Goal: Task Accomplishment & Management: Complete application form

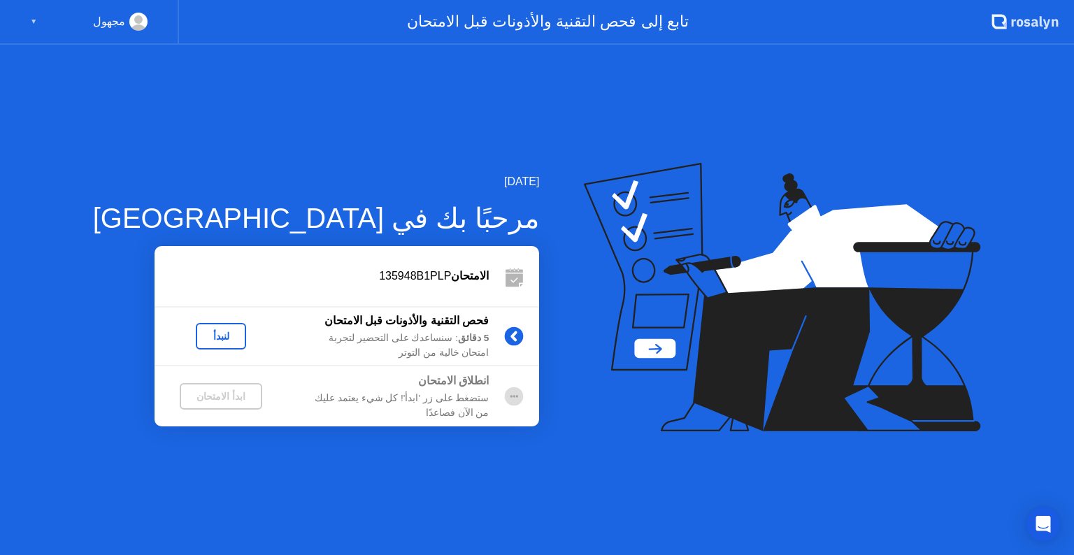
click at [201, 336] on div "لنبدأ" at bounding box center [220, 336] width 39 height 11
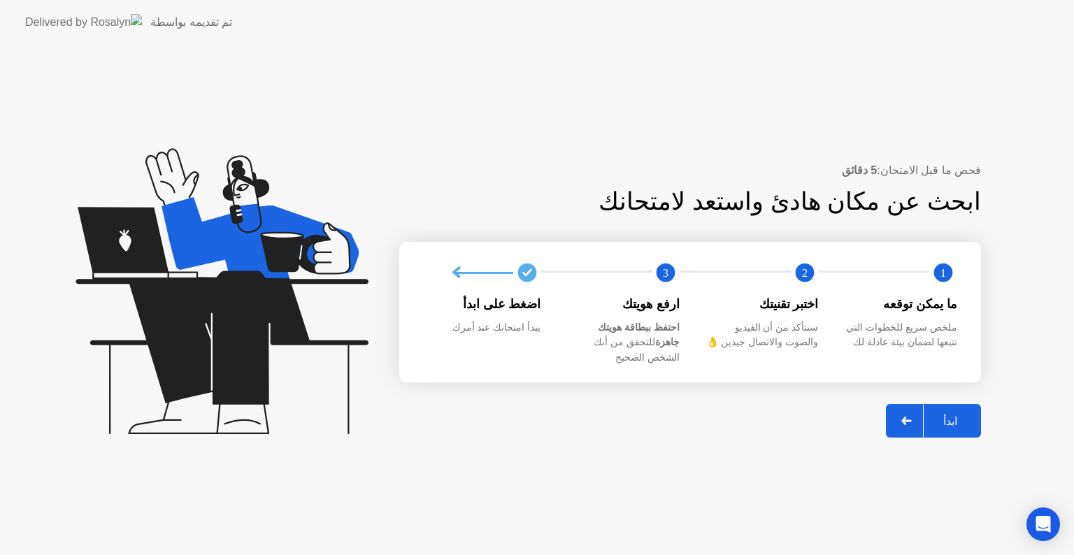
click at [948, 419] on div "ابدأ" at bounding box center [949, 421] width 53 height 13
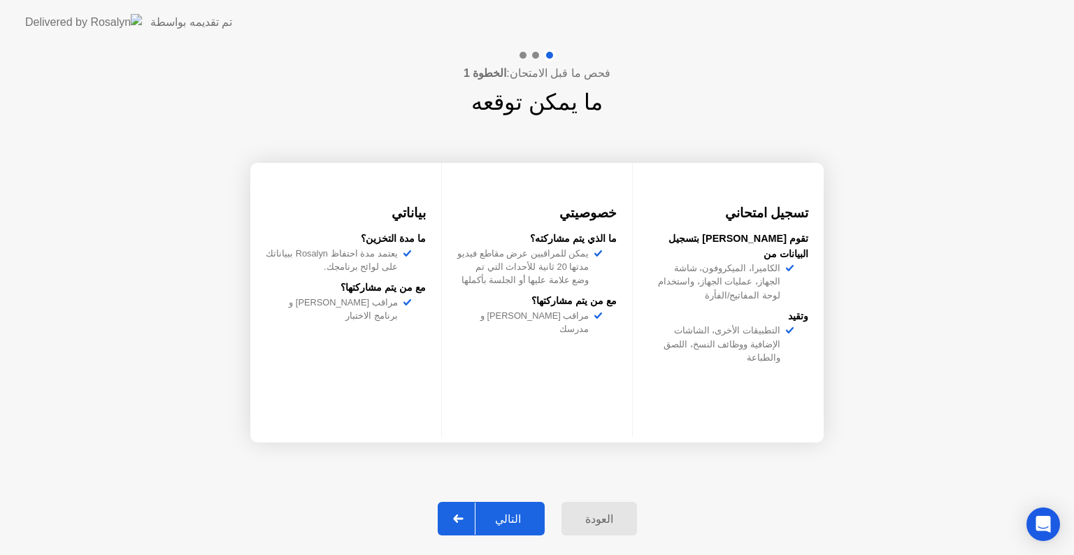
click at [517, 512] on div "التالي" at bounding box center [507, 518] width 65 height 13
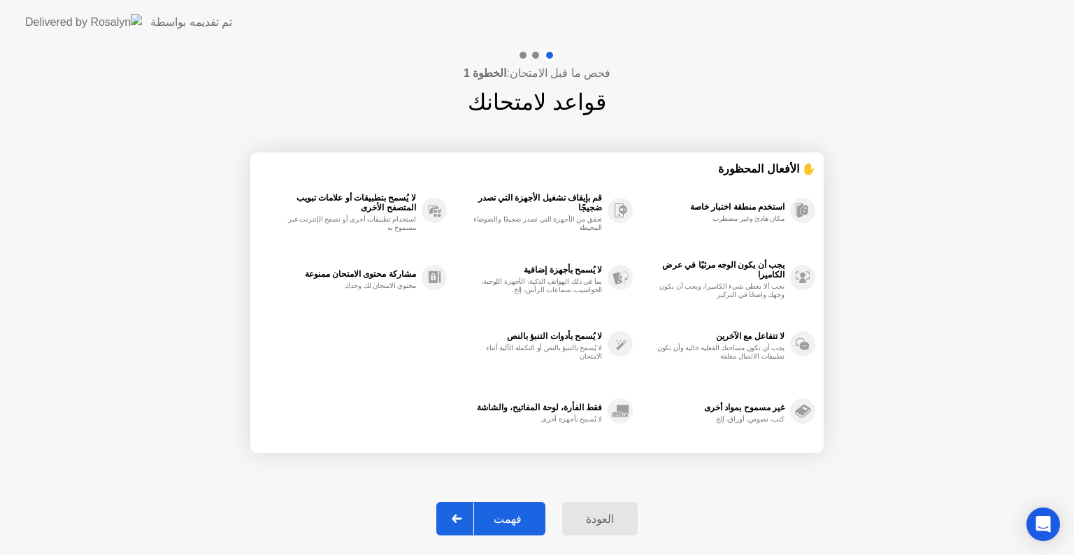
click at [516, 517] on div "فهمت" at bounding box center [507, 518] width 67 height 13
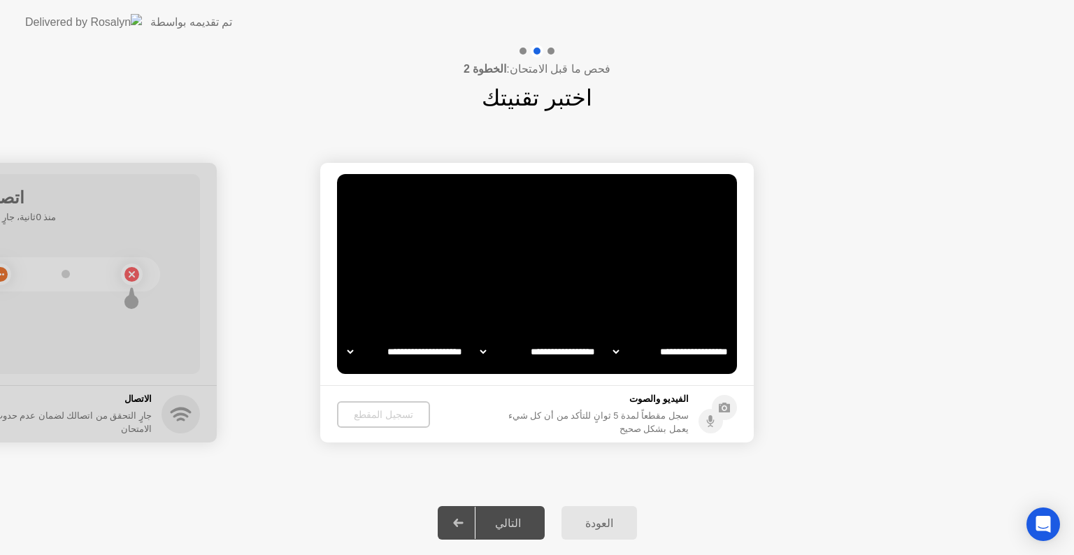
select select "**********"
select select "*******"
click at [374, 414] on div "تسجيل المقطع" at bounding box center [383, 414] width 82 height 11
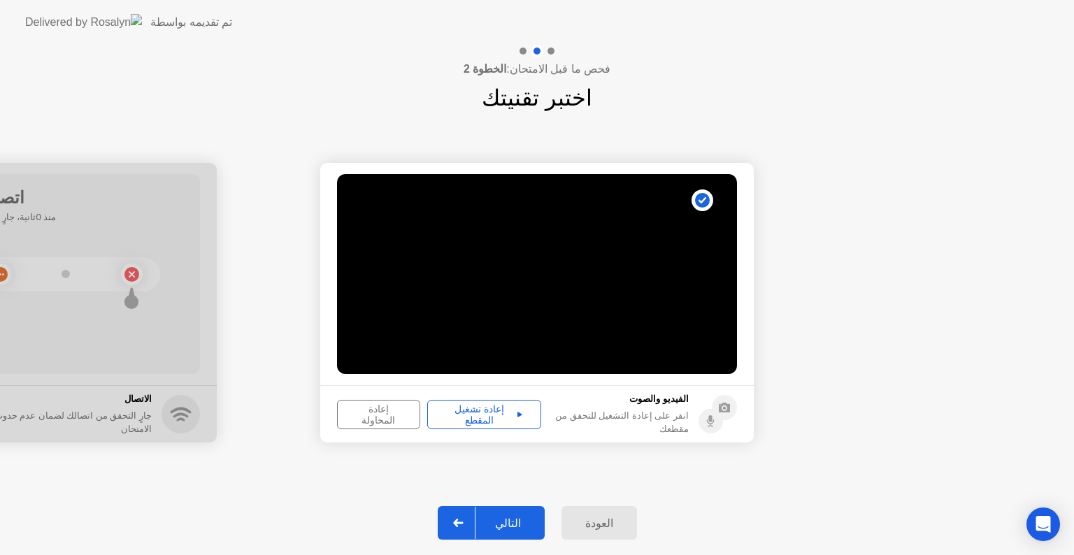
click at [503, 522] on div "التالي" at bounding box center [507, 523] width 65 height 13
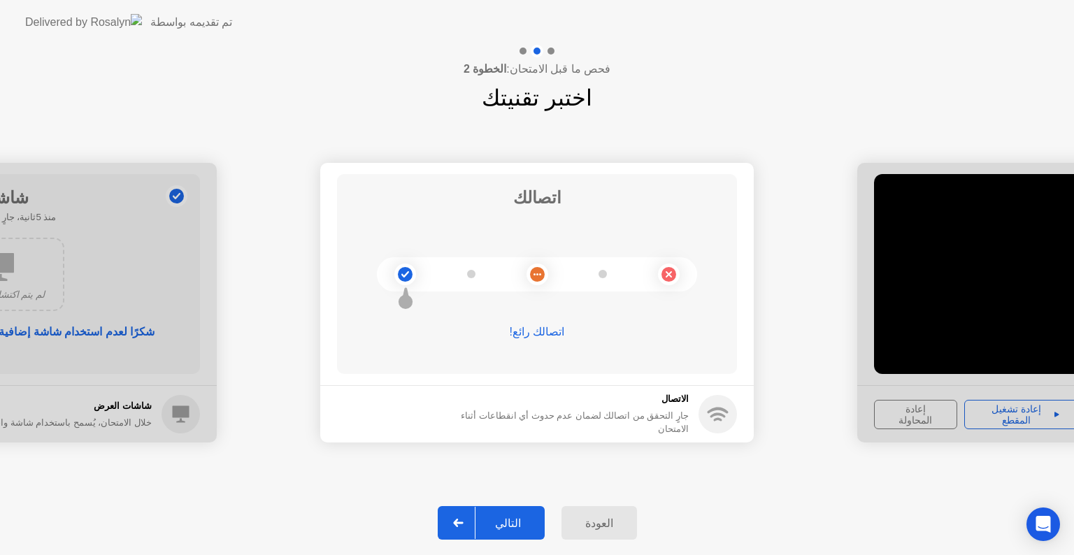
click at [520, 522] on div "التالي" at bounding box center [507, 523] width 65 height 13
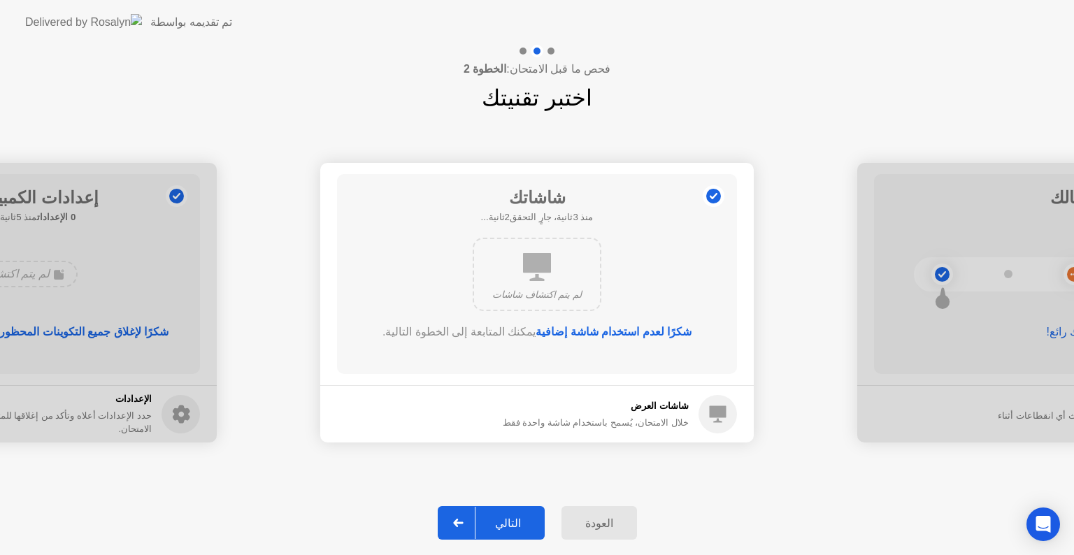
click at [498, 512] on button "التالي" at bounding box center [491, 523] width 107 height 34
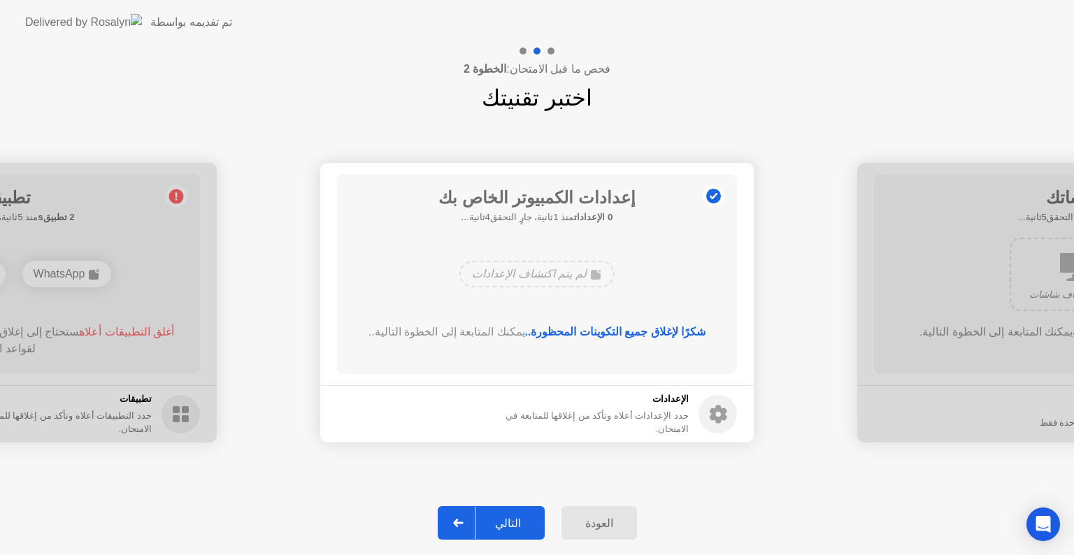
click at [522, 521] on div "التالي" at bounding box center [507, 523] width 65 height 13
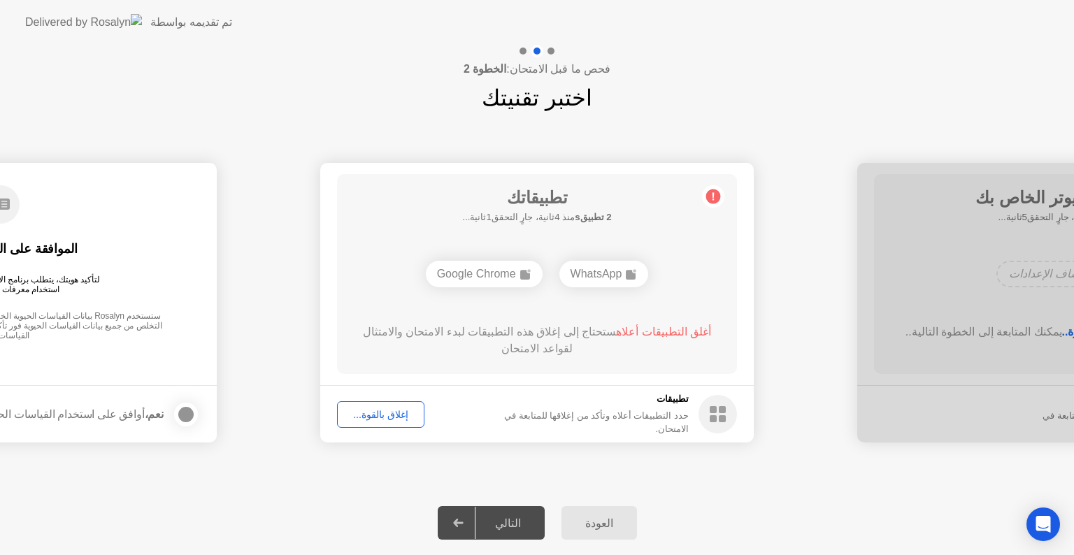
click at [452, 405] on footer "تطبيقات حدد التطبيقات أعلاه وتأكد من إغلاقها للمتابعة في الامتحان. إغلاق بالقوة…" at bounding box center [536, 413] width 433 height 57
drag, startPoint x: 559, startPoint y: 287, endPoint x: 545, endPoint y: 317, distance: 32.9
click at [546, 308] on div "تطبيقاتك 2 تطبيقs منذ 2ثانية، جارٍ التحقق3ثانية... WhatsApp Google Chrome أغلق …" at bounding box center [537, 274] width 400 height 200
click at [389, 414] on div "إغلاق بالقوة..." at bounding box center [381, 414] width 78 height 11
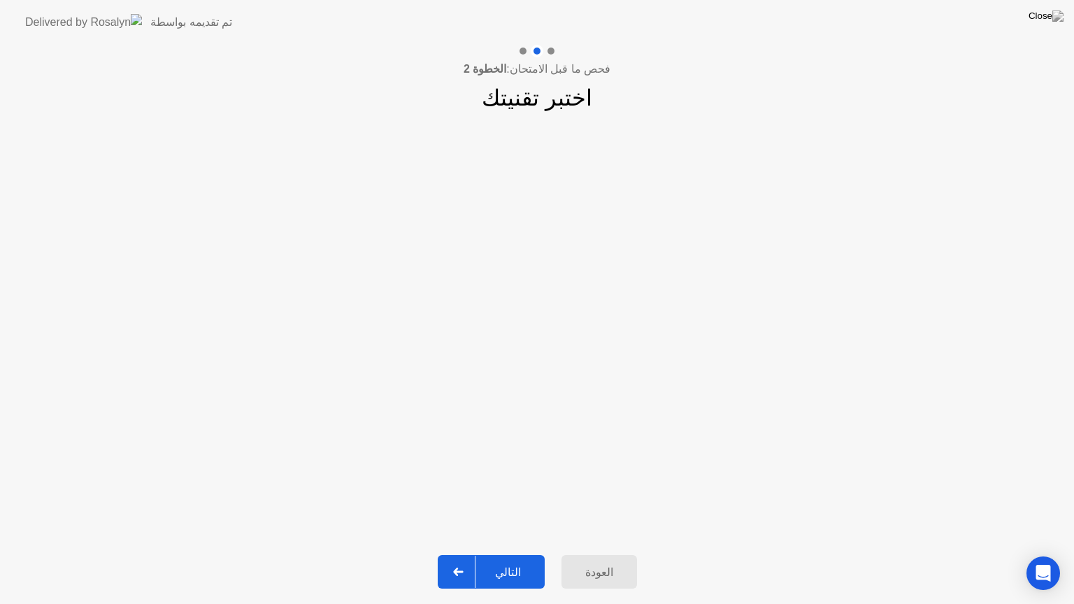
click at [526, 554] on div "التالي" at bounding box center [507, 572] width 65 height 13
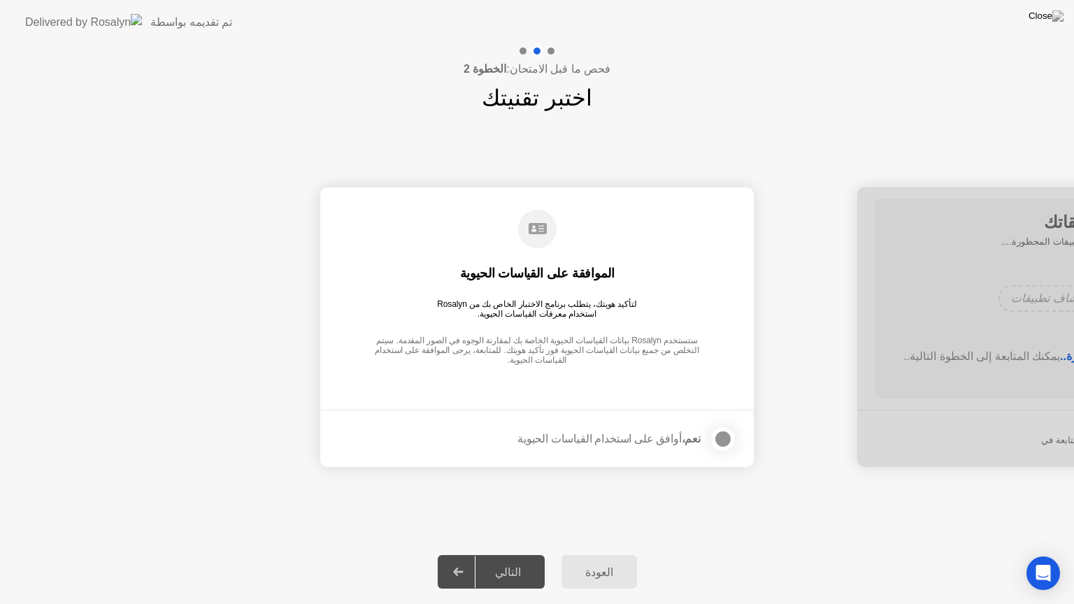
click at [526, 554] on div "التالي" at bounding box center [507, 572] width 65 height 13
click at [721, 439] on div at bounding box center [722, 439] width 17 height 17
click at [501, 554] on div "التالي" at bounding box center [507, 572] width 65 height 13
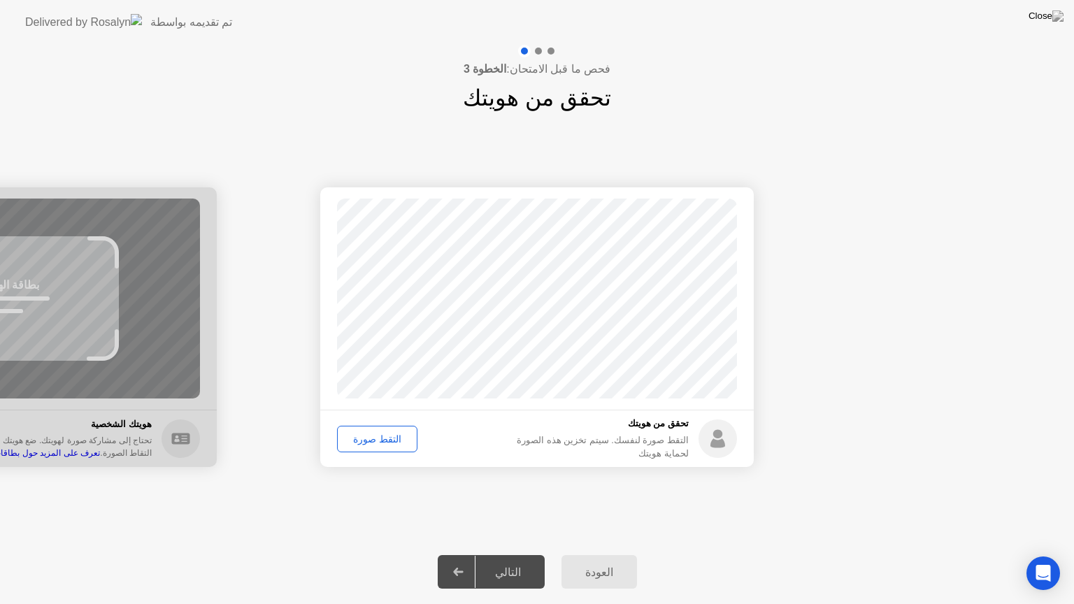
click at [384, 433] on div "التقط صورة" at bounding box center [377, 438] width 71 height 11
click at [516, 554] on div "التالي" at bounding box center [507, 572] width 65 height 13
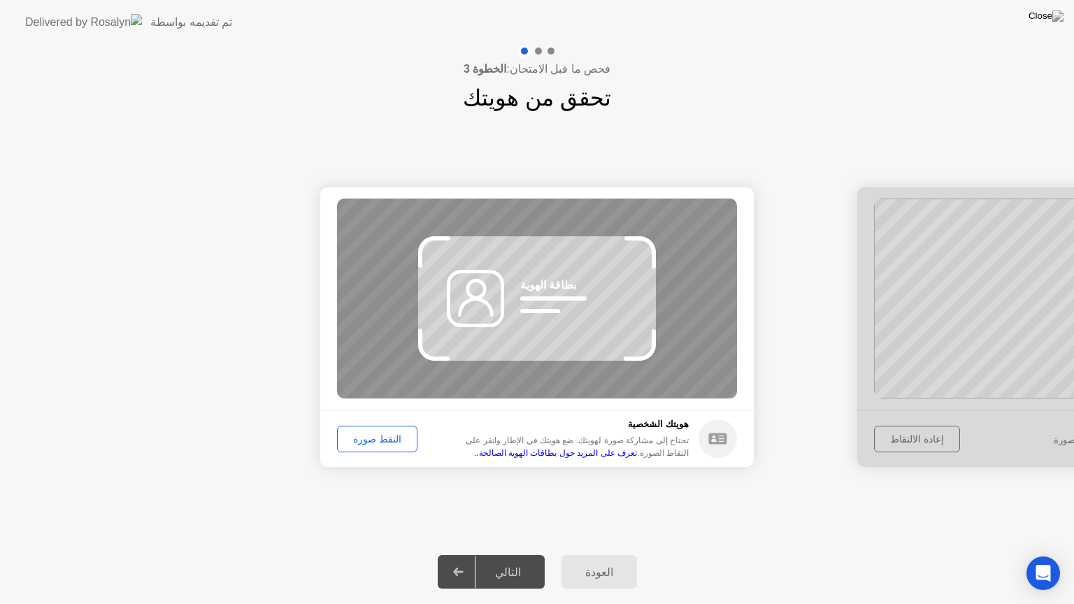
drag, startPoint x: 704, startPoint y: 488, endPoint x: 670, endPoint y: 482, distance: 34.7
click at [687, 484] on div "نجاح تم التقاط الصورة بشكل صحيح تحقق من هويتك التقط صورة لنفسك. سيتم تخزين هذه …" at bounding box center [537, 327] width 1074 height 425
click at [383, 435] on div "التقط صورة" at bounding box center [377, 438] width 71 height 11
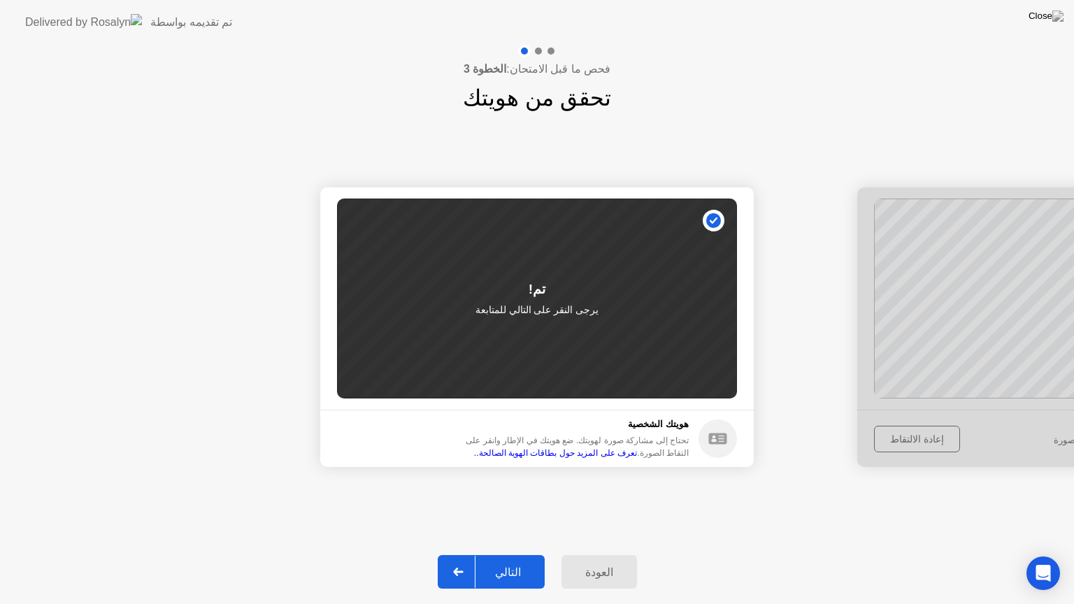
click at [523, 554] on div "التالي" at bounding box center [507, 572] width 65 height 13
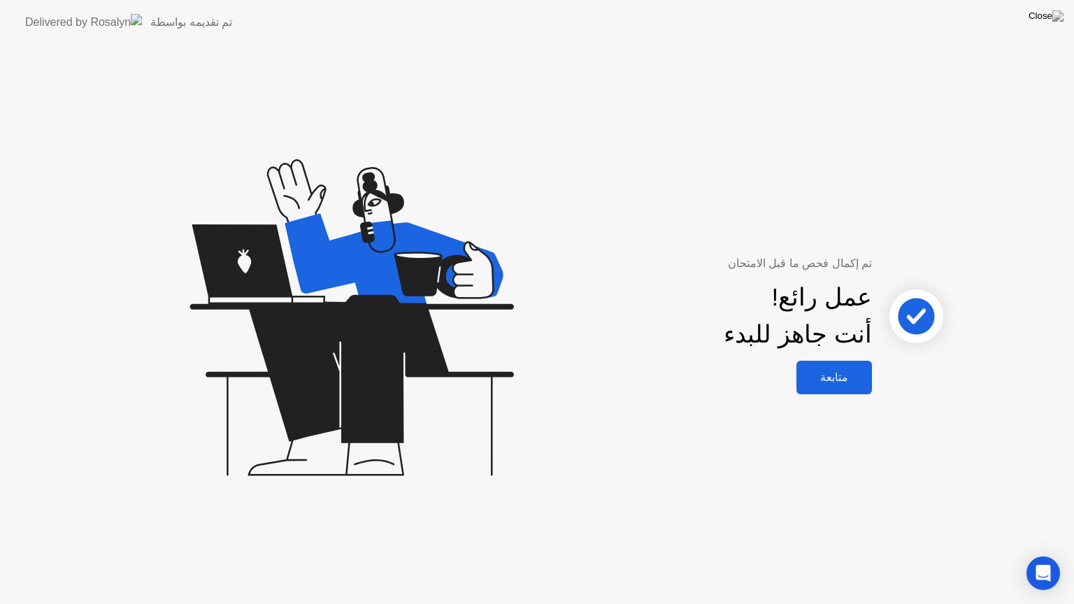
click at [835, 376] on div "متابعة" at bounding box center [833, 377] width 67 height 13
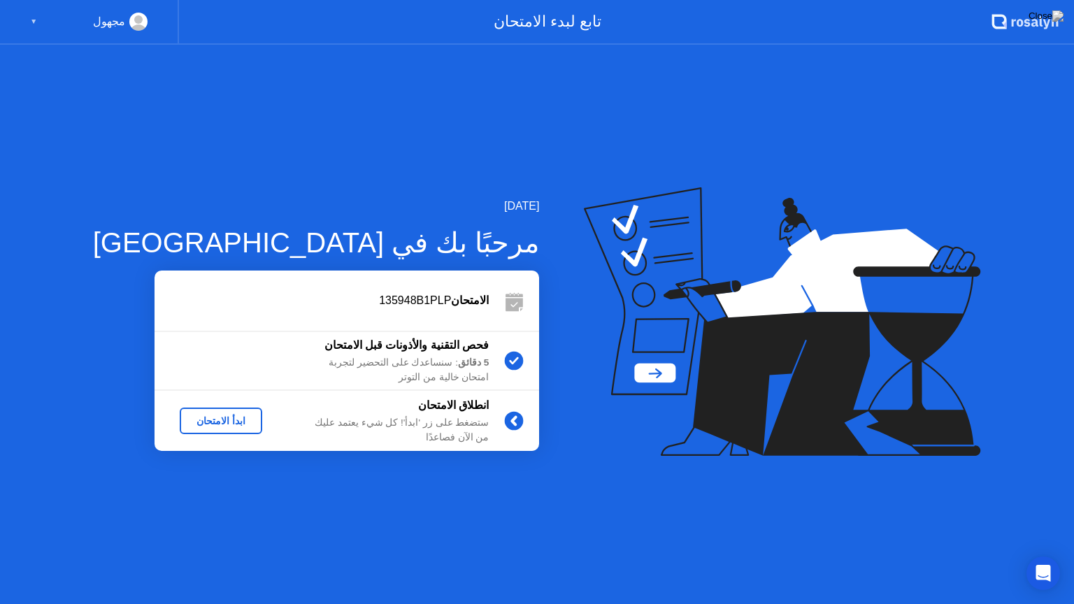
click at [186, 415] on div "ابدأ الامتحان" at bounding box center [220, 420] width 71 height 11
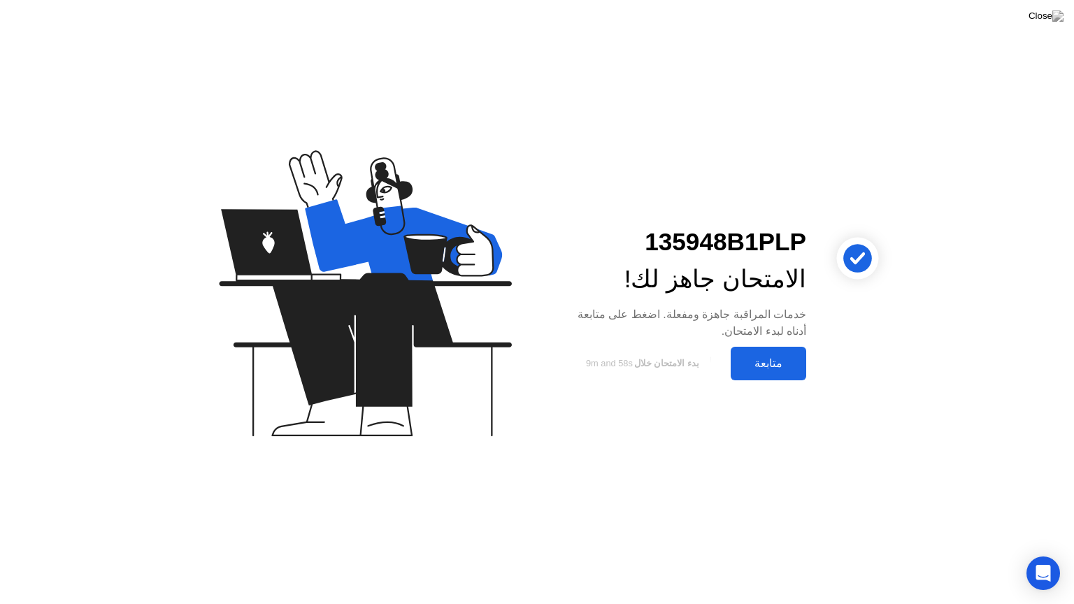
click at [759, 366] on div "متابعة" at bounding box center [768, 363] width 67 height 13
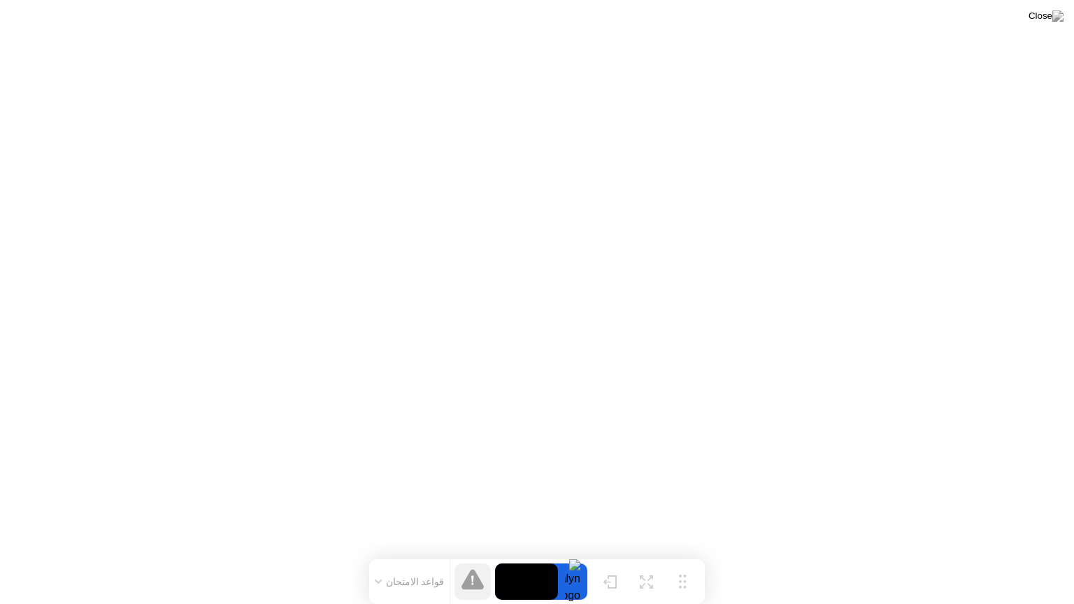
click at [477, 554] on icon at bounding box center [472, 579] width 22 height 22
click at [1050, 19] on img at bounding box center [1045, 15] width 35 height 11
click at [426, 554] on button "قواعد الامتحان" at bounding box center [410, 581] width 78 height 13
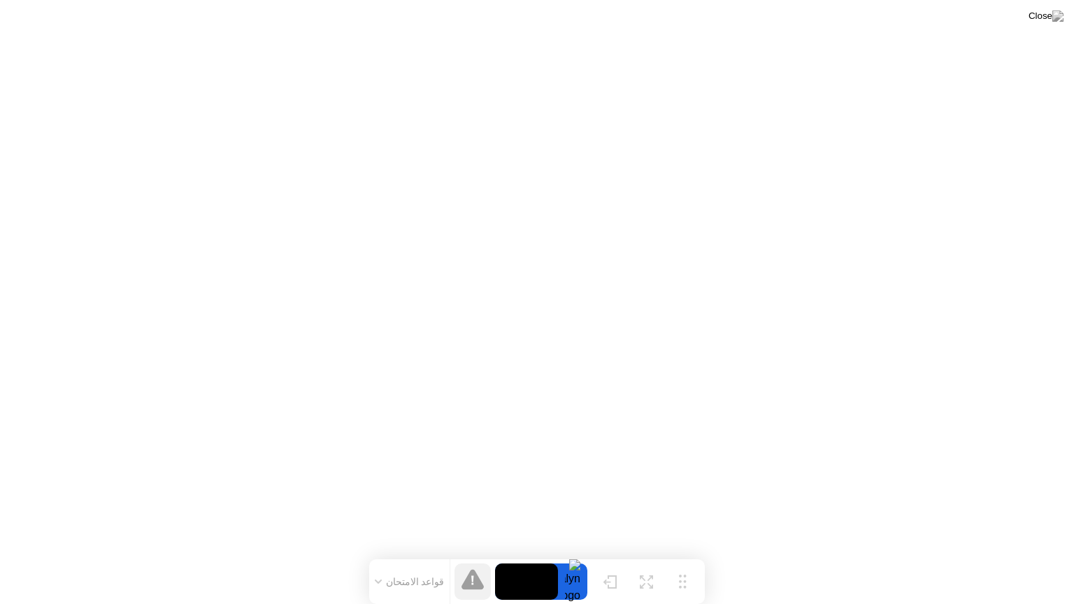
click at [455, 554] on div at bounding box center [472, 581] width 36 height 36
click at [468, 554] on icon at bounding box center [472, 579] width 22 height 20
click at [470, 554] on icon at bounding box center [472, 579] width 22 height 22
click at [391, 554] on button "قواعد الامتحان" at bounding box center [410, 581] width 78 height 13
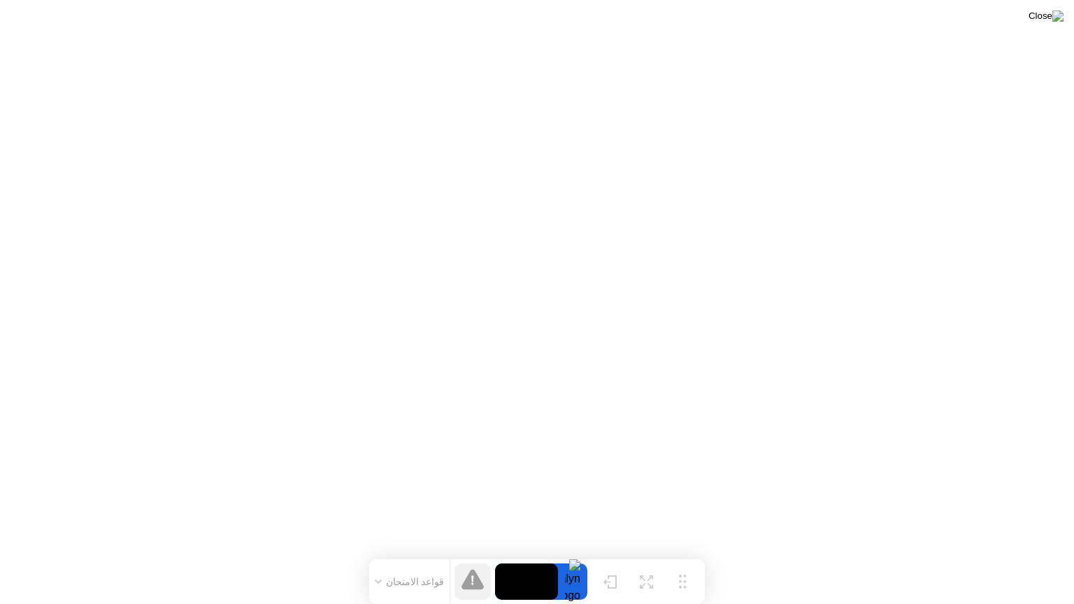
click at [1056, 13] on img at bounding box center [1045, 15] width 35 height 11
